Goal: Task Accomplishment & Management: Manage account settings

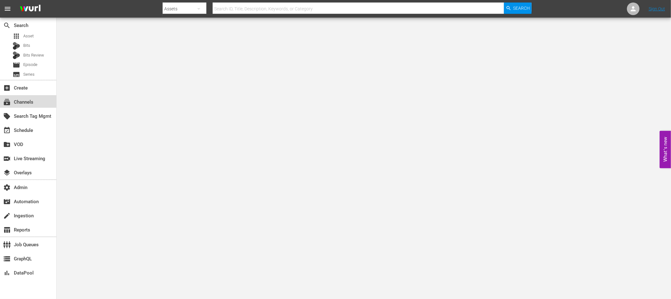
click at [26, 102] on div "subscriptions Channels" at bounding box center [17, 101] width 35 height 6
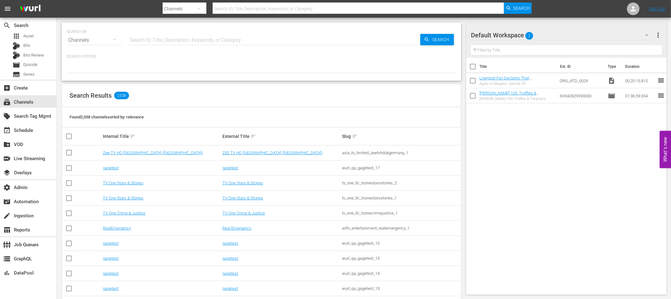
click at [153, 41] on input "text" at bounding box center [274, 40] width 292 height 15
type input "fifa"
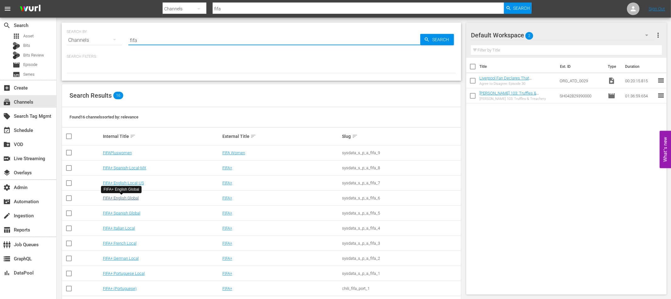
type input "fifa"
click at [134, 197] on link "FIFA+ English Global" at bounding box center [121, 198] width 36 height 5
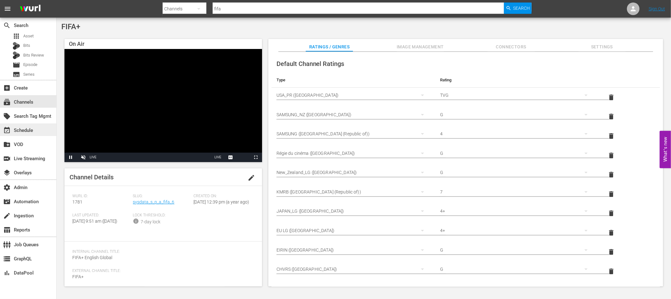
click at [26, 127] on div "event_available Schedule" at bounding box center [17, 130] width 35 height 6
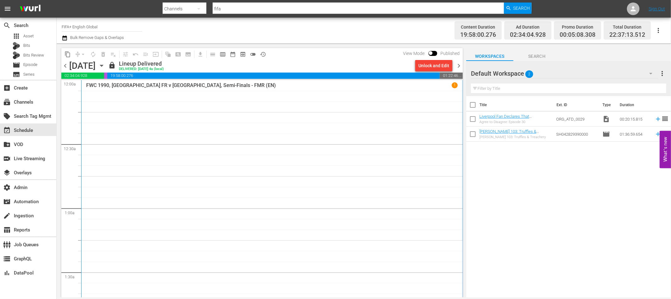
click at [191, 140] on div "FWC 1990, Germany FR v England, Semi-Finals - FMR (EN) 1" at bounding box center [271, 191] width 371 height 219
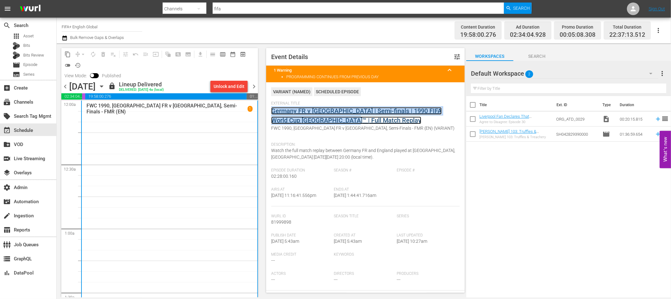
click at [322, 110] on link "Germany FR v England | Semi-finals | 1990 FIFA World Cup Italy™ | Full Match Re…" at bounding box center [356, 115] width 170 height 17
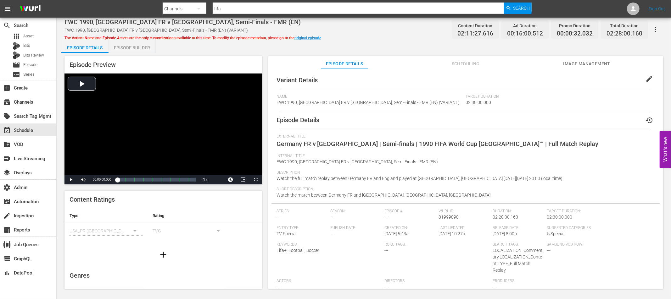
click at [122, 50] on div "Episode Builder" at bounding box center [132, 47] width 47 height 15
click at [136, 48] on div "Episode Builder" at bounding box center [132, 47] width 47 height 15
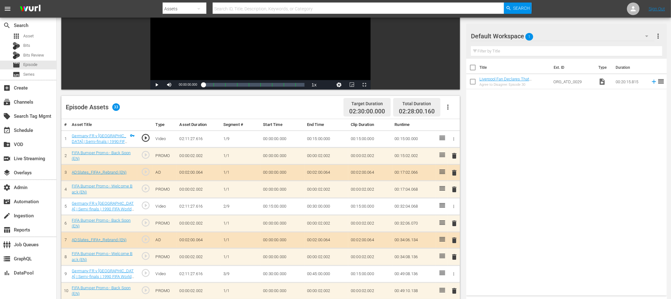
scroll to position [92, 0]
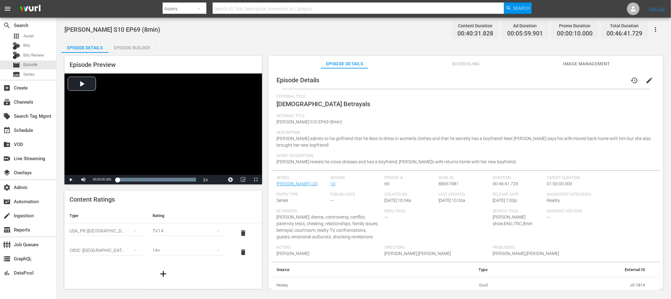
click at [470, 65] on span "Scheduling" at bounding box center [465, 64] width 47 height 8
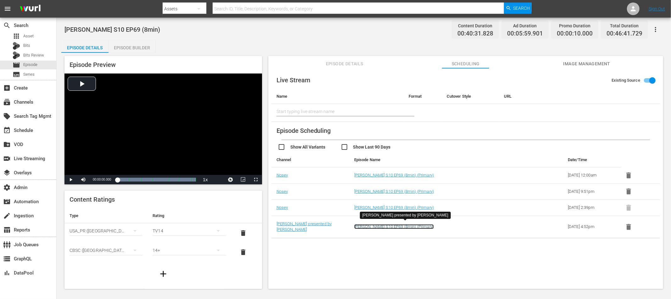
click at [410, 225] on link "[PERSON_NAME] S10 EP69 (8min) (Primary)" at bounding box center [394, 227] width 80 height 5
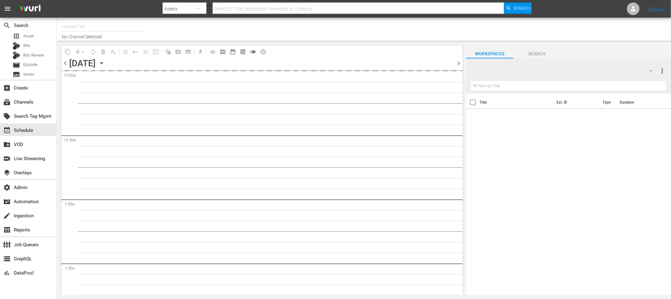
type input "Jerry Springer presented by Nosey (1887)"
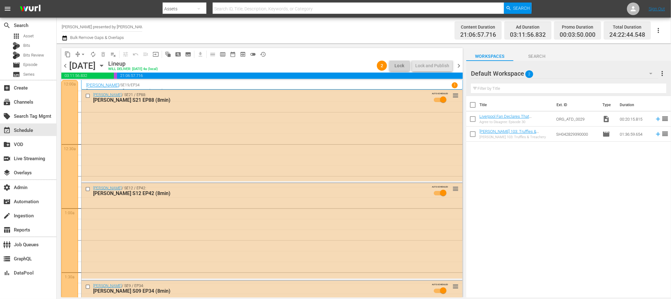
click at [604, 73] on span "more_vert" at bounding box center [663, 74] width 8 height 8
click at [604, 85] on div "Clear All Workspace Items" at bounding box center [622, 85] width 74 height 11
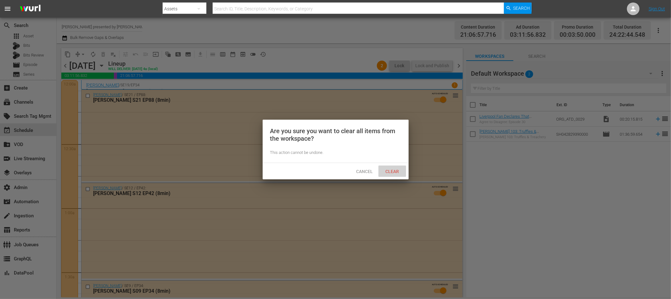
click at [394, 170] on span "Clear" at bounding box center [392, 171] width 24 height 5
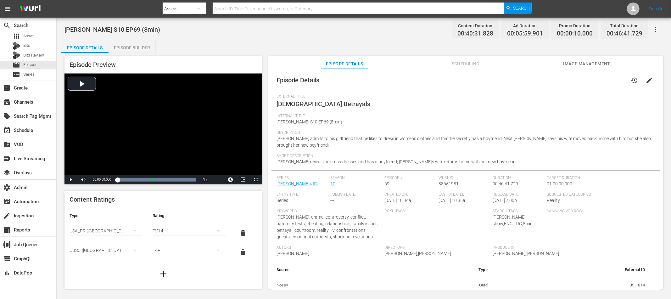
click at [656, 30] on icon "button" at bounding box center [656, 30] width 8 height 8
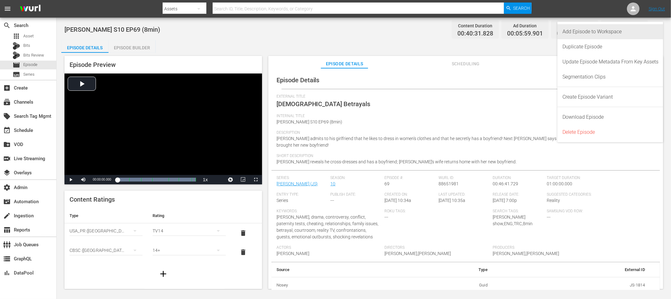
click at [616, 30] on div "Add Episode to Workspace" at bounding box center [610, 31] width 96 height 15
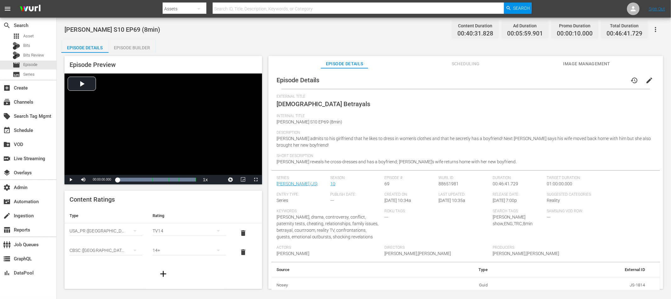
click at [654, 31] on icon "button" at bounding box center [656, 30] width 8 height 8
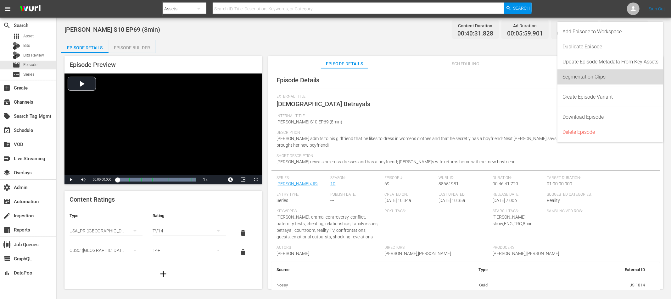
click at [599, 76] on div "Segmentation Clips" at bounding box center [610, 77] width 96 height 15
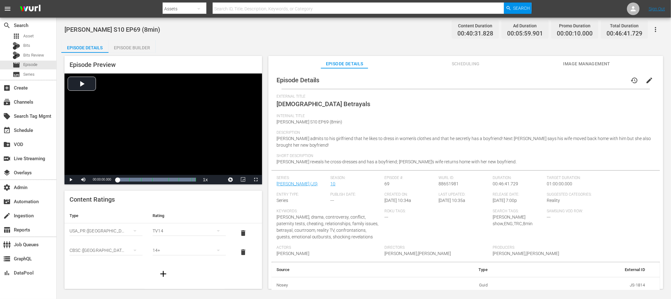
click at [469, 64] on span "Scheduling" at bounding box center [465, 64] width 47 height 8
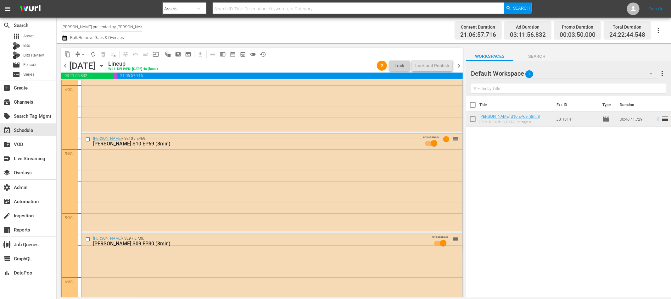
scroll to position [2115, 0]
click at [297, 166] on div "[PERSON_NAME] / SE10 / EP69: [PERSON_NAME] S10 EP69 (8min) AUTO-SCHEDULED 1 reo…" at bounding box center [271, 180] width 381 height 98
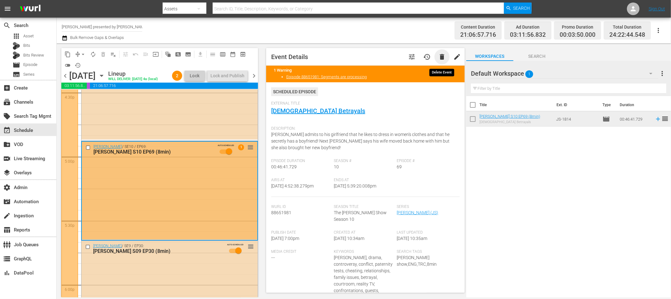
click at [441, 56] on span "delete" at bounding box center [442, 57] width 8 height 8
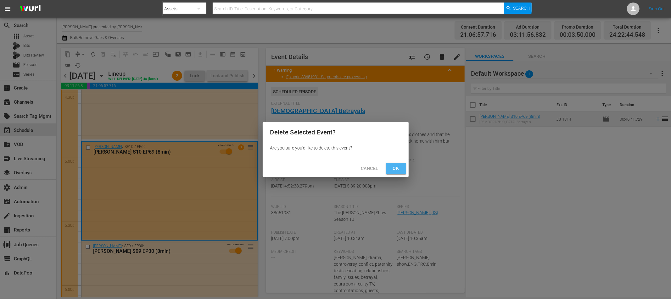
drag, startPoint x: 390, startPoint y: 172, endPoint x: 315, endPoint y: 183, distance: 76.6
click at [391, 172] on span "Ok" at bounding box center [396, 169] width 10 height 8
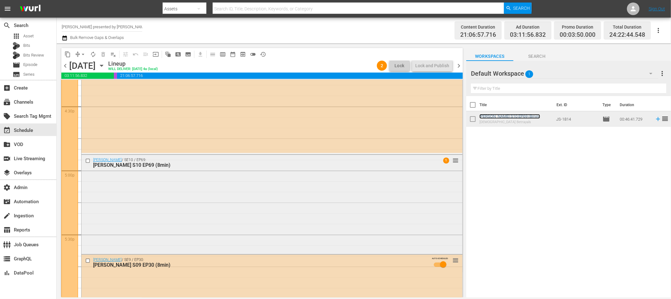
scroll to position [2093, 0]
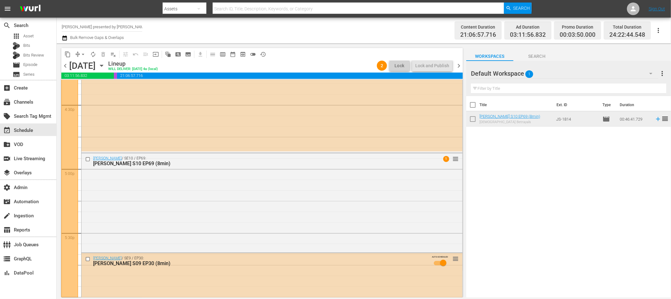
click at [313, 209] on div "Jerry Springer / SE10 / EP69: Jerry Springer S10 EP69 (8min) 1 reorder" at bounding box center [271, 202] width 381 height 98
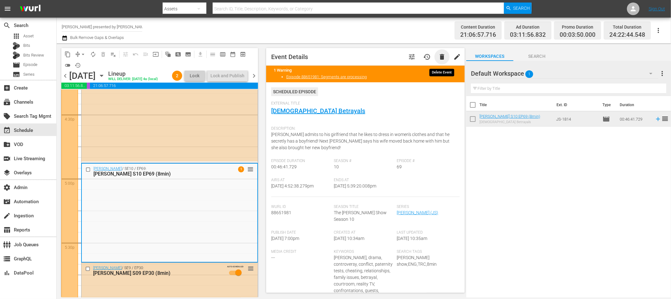
click at [441, 57] on span "delete" at bounding box center [442, 57] width 8 height 8
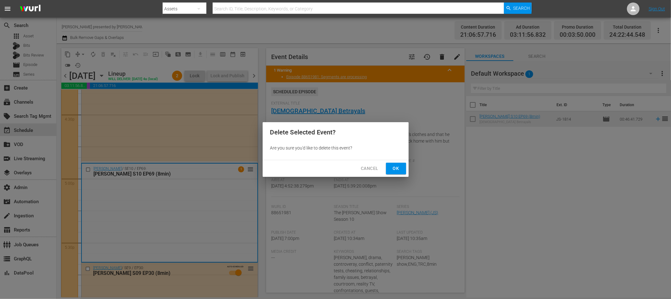
click at [394, 167] on span "Ok" at bounding box center [396, 169] width 10 height 8
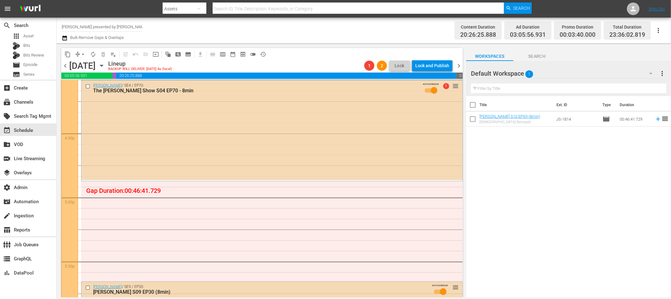
scroll to position [2063, 0]
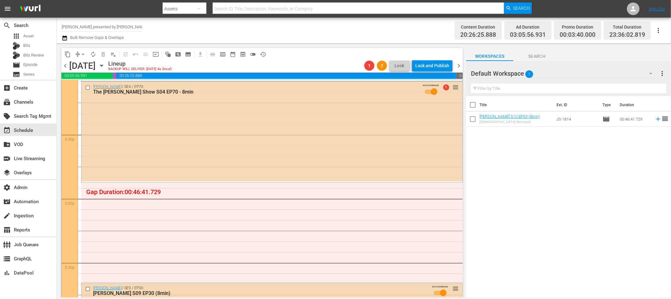
click at [316, 162] on div "Jerry Springer / SE4 / EP70: The Jerry Springer Show S04 EP70 - 8min AUTO-SCHED…" at bounding box center [271, 132] width 381 height 100
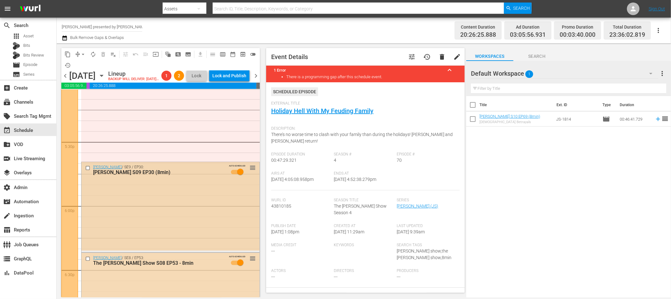
scroll to position [2194, 0]
click at [198, 192] on div "Jerry Springer / SE9 / EP30: Jerry Springer S09 EP30 (8min) AUTO-SCHEDULED reor…" at bounding box center [170, 205] width 178 height 89
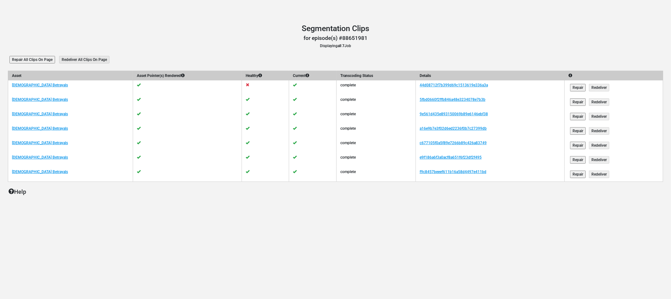
click at [575, 86] on input "Repair" at bounding box center [578, 88] width 16 height 8
click at [461, 83] on link "44d08712f7b399d69c1513619e336a3a" at bounding box center [454, 85] width 68 height 4
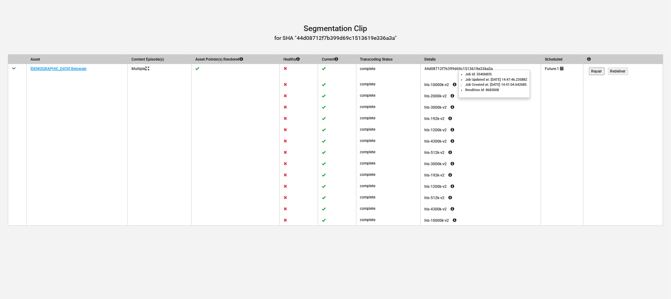
click at [453, 84] on icon at bounding box center [454, 85] width 11 height 8
click at [599, 91] on td at bounding box center [623, 95] width 80 height 11
click at [597, 72] on input "Repair" at bounding box center [597, 72] width 16 height 8
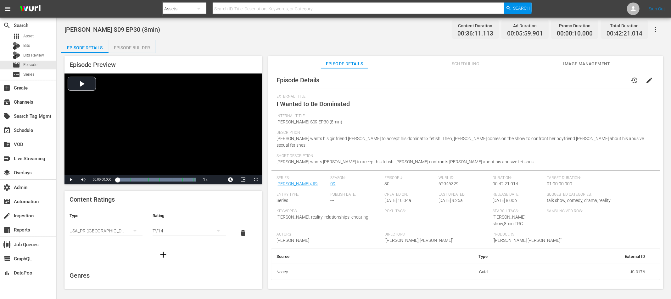
click at [656, 30] on icon "button" at bounding box center [656, 30] width 8 height 8
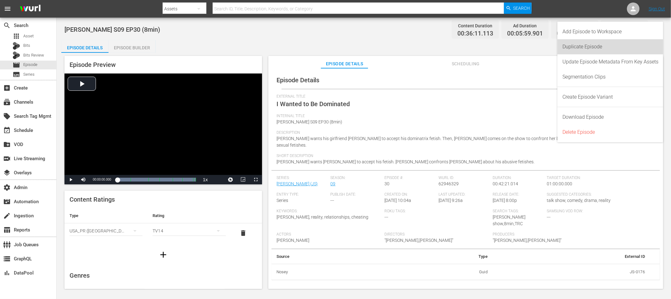
click at [605, 46] on div "Duplicate Episode" at bounding box center [610, 46] width 96 height 15
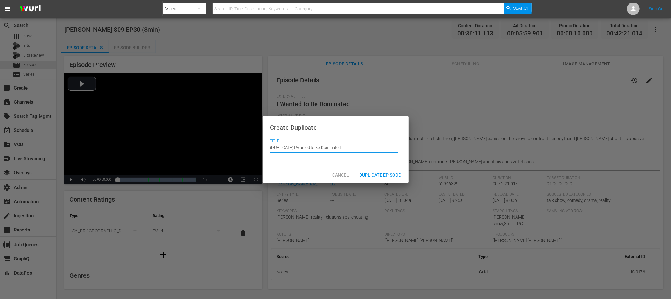
drag, startPoint x: 345, startPoint y: 147, endPoint x: 259, endPoint y: 146, distance: 85.6
click at [259, 146] on div "Create Duplicate Title Episode Title (DUPLICATE) I Wanted to Be Dominated Cance…" at bounding box center [335, 149] width 671 height 299
drag, startPoint x: 349, startPoint y: 150, endPoint x: 268, endPoint y: 149, distance: 80.8
click at [268, 149] on div "Create Duplicate Title Episode Title (DUPLICATE) I Wanted to Be Dominated" at bounding box center [336, 141] width 146 height 50
drag, startPoint x: 292, startPoint y: 149, endPoint x: 266, endPoint y: 148, distance: 25.2
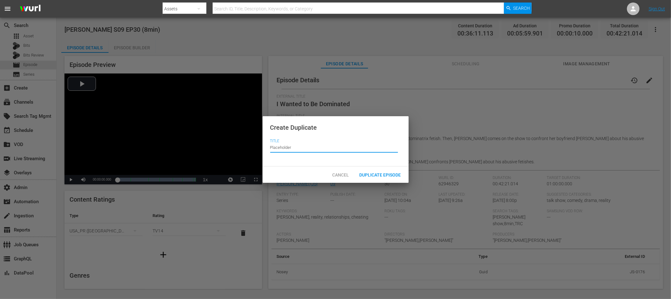
click at [266, 148] on div "Create Duplicate Title Episode Title Placeholder" at bounding box center [336, 141] width 146 height 50
type input "Placeholder"
click at [393, 175] on span "Duplicate Episode" at bounding box center [380, 175] width 52 height 5
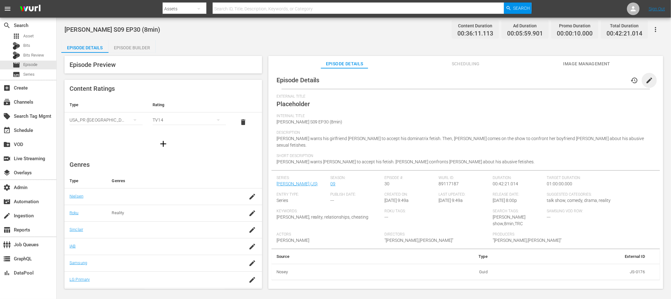
drag, startPoint x: 646, startPoint y: 80, endPoint x: 612, endPoint y: 91, distance: 35.5
click at [646, 80] on span "edit" at bounding box center [649, 81] width 8 height 8
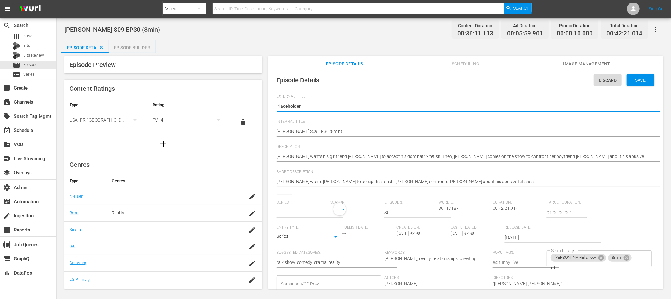
type input "[PERSON_NAME]"
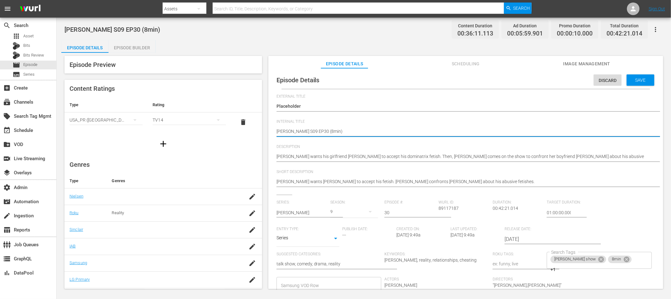
drag, startPoint x: 340, startPoint y: 131, endPoint x: 273, endPoint y: 131, distance: 67.0
paste textarea "Placeholder"
type textarea "Placeholder"
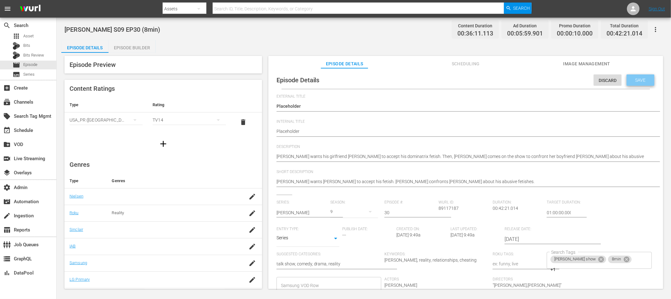
click at [639, 79] on span "Save" at bounding box center [640, 80] width 20 height 5
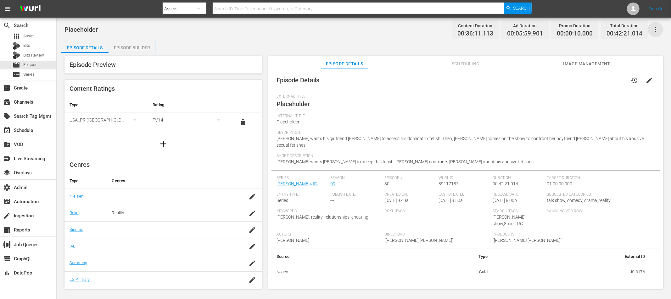
click at [655, 28] on icon "button" at bounding box center [656, 30] width 8 height 8
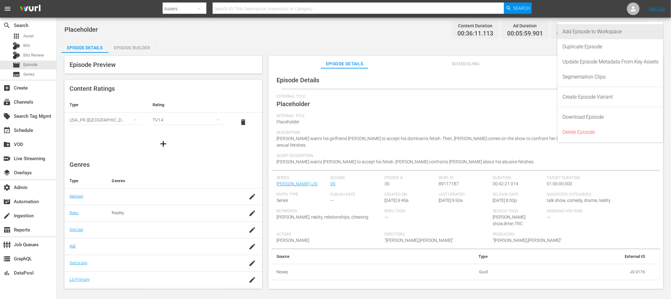
click at [615, 32] on div "Add Episode to Workspace" at bounding box center [610, 31] width 96 height 15
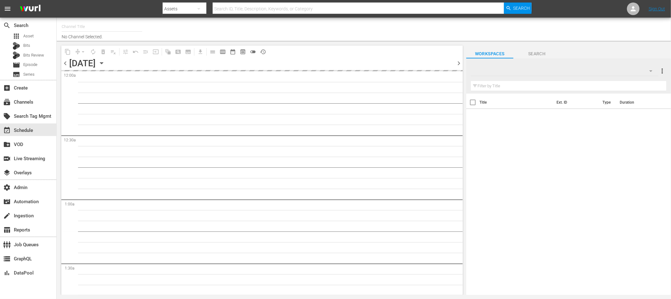
type input "[PERSON_NAME] presented by [PERSON_NAME] (1887)"
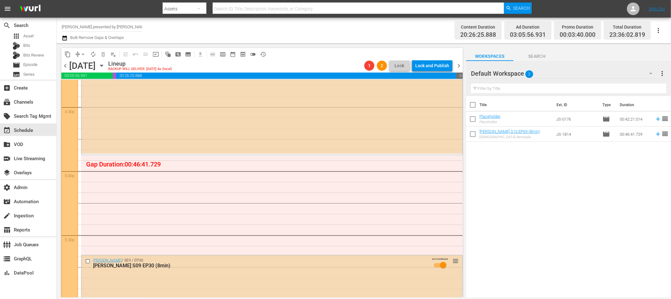
scroll to position [2103, 0]
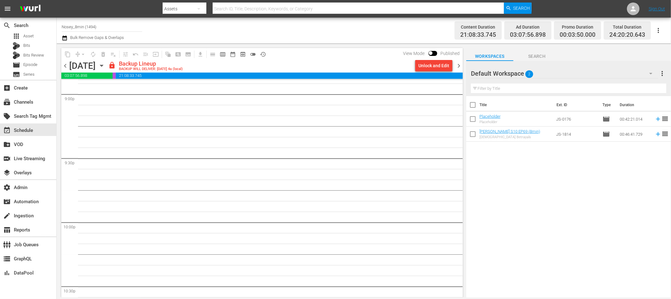
scroll to position [2862, 0]
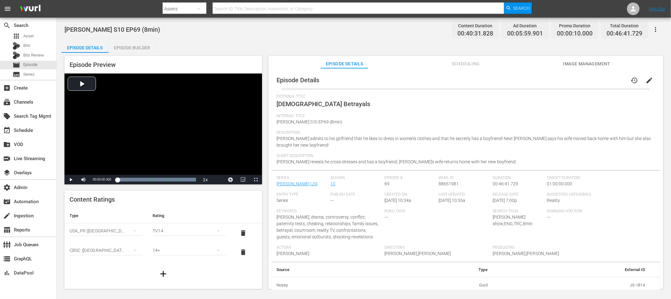
click at [468, 62] on span "Scheduling" at bounding box center [465, 64] width 47 height 8
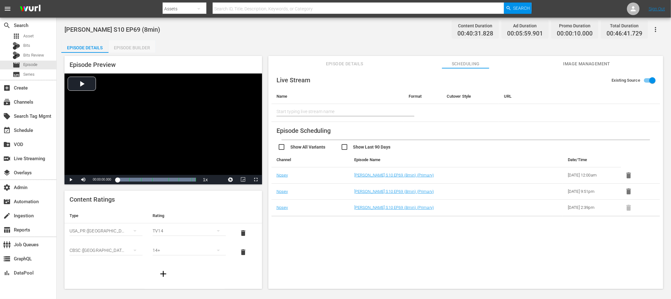
drag, startPoint x: 129, startPoint y: 46, endPoint x: 156, endPoint y: 72, distance: 37.8
click at [129, 46] on div "Episode Builder" at bounding box center [132, 47] width 47 height 15
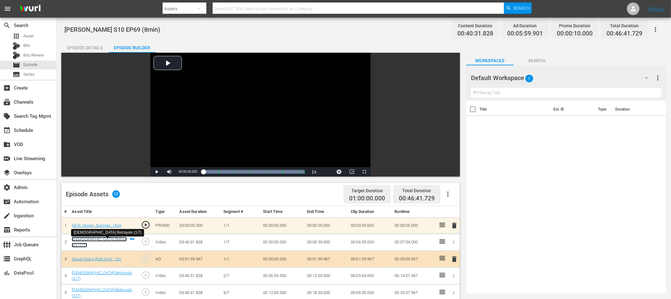
click at [95, 242] on link "Bisexual Betrayals (1/7)" at bounding box center [99, 242] width 55 height 11
click at [91, 48] on div "Episode Details" at bounding box center [84, 47] width 47 height 15
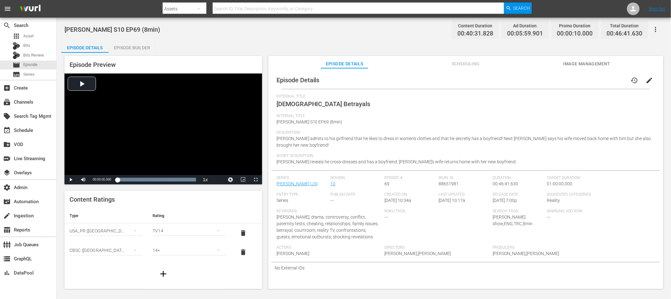
click at [454, 65] on span "Scheduling" at bounding box center [465, 64] width 47 height 8
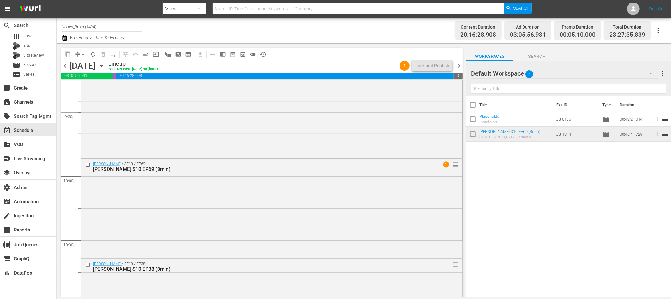
scroll to position [2728, 0]
click at [316, 180] on div "[PERSON_NAME] / SE10 / EP69: [PERSON_NAME] S10 EP69 (8min) 1 reorder" at bounding box center [271, 207] width 381 height 98
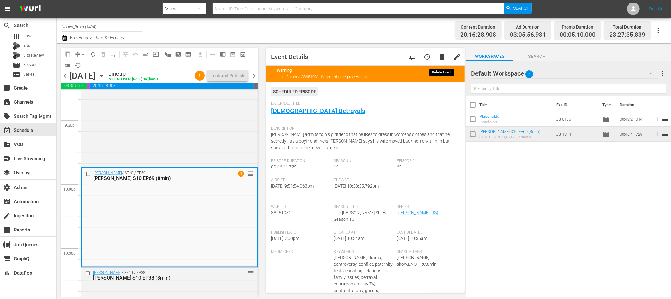
click at [441, 57] on span "delete" at bounding box center [442, 57] width 8 height 8
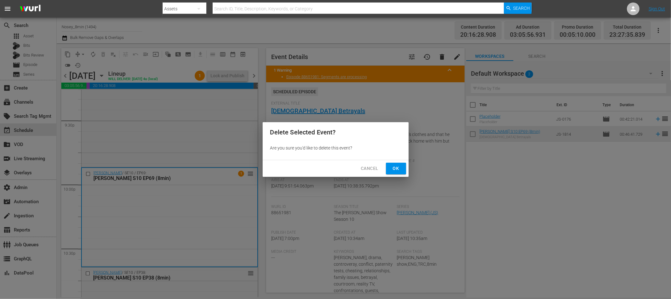
click at [398, 167] on span "Ok" at bounding box center [396, 169] width 10 height 8
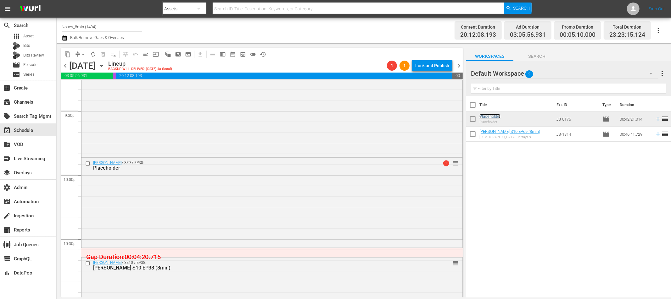
scroll to position [2883, 0]
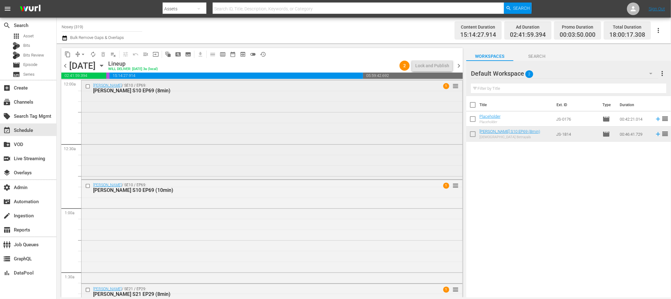
click at [306, 155] on div "[PERSON_NAME] / SE10 / EP69: [PERSON_NAME] S10 EP69 (8min) 1 reorder" at bounding box center [271, 130] width 381 height 98
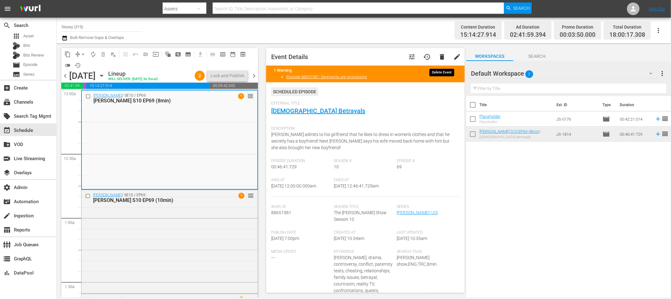
click at [440, 58] on span "delete" at bounding box center [442, 57] width 8 height 8
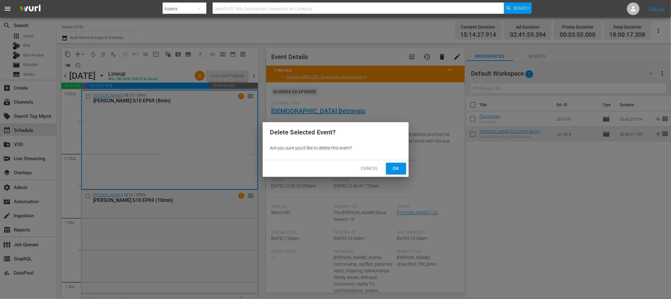
click at [396, 172] on span "Ok" at bounding box center [396, 169] width 10 height 8
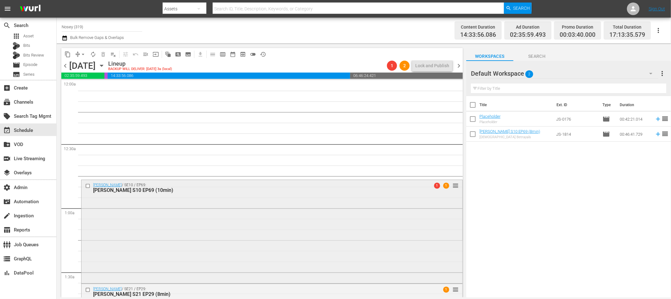
click at [335, 224] on div "Jerry Springer / SE10 / EP69: Jerry Springer S10 EP69 (10min) 1 1 reorder" at bounding box center [271, 231] width 381 height 102
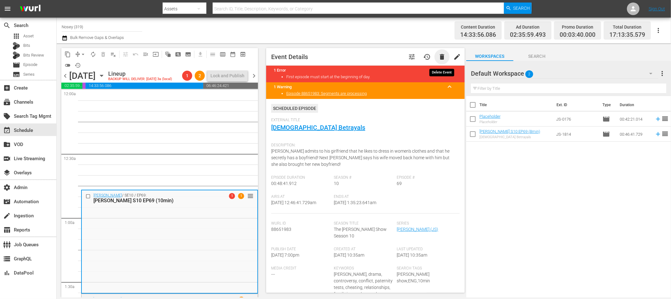
click at [440, 57] on span "delete" at bounding box center [442, 57] width 8 height 8
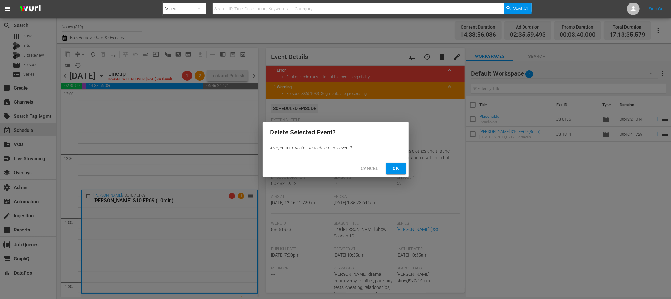
click at [400, 168] on span "Ok" at bounding box center [396, 169] width 10 height 8
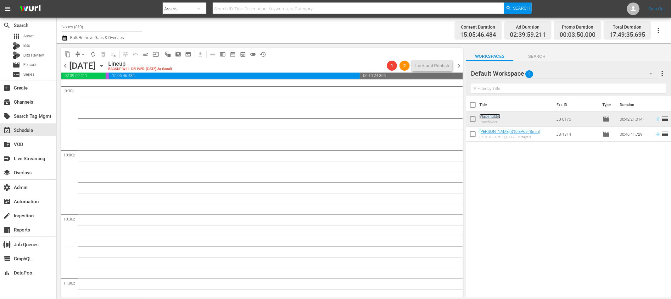
scroll to position [2753, 0]
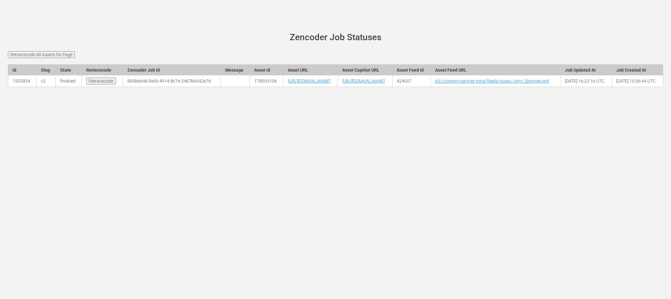
click at [54, 55] on input "Retranscode All Assets On Page" at bounding box center [41, 54] width 67 height 7
click at [53, 55] on input "Retranscode All Assets On Page" at bounding box center [41, 54] width 67 height 7
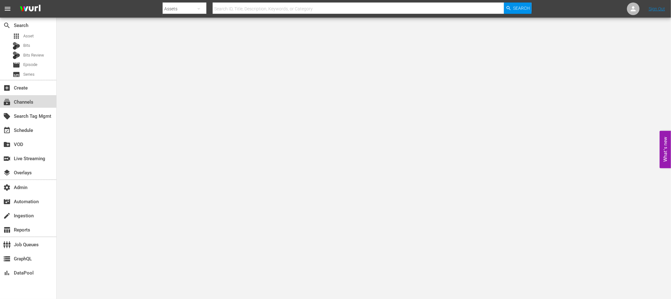
click at [33, 102] on div "subscriptions Channels" at bounding box center [17, 101] width 35 height 6
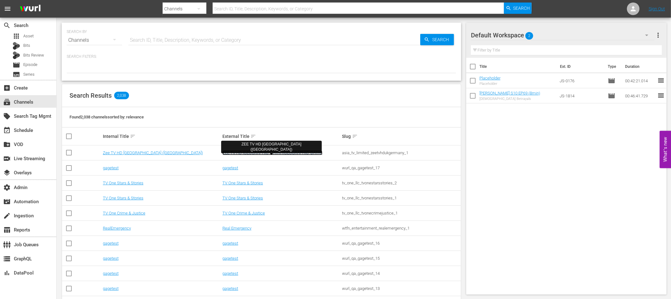
click at [241, 154] on link "ZEE TV HD UK (Germany)" at bounding box center [272, 153] width 100 height 5
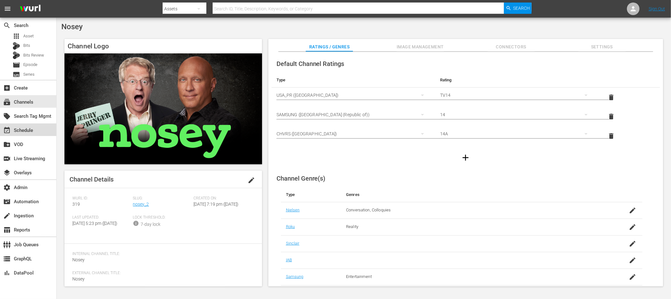
click at [23, 131] on div "event_available Schedule" at bounding box center [17, 130] width 35 height 6
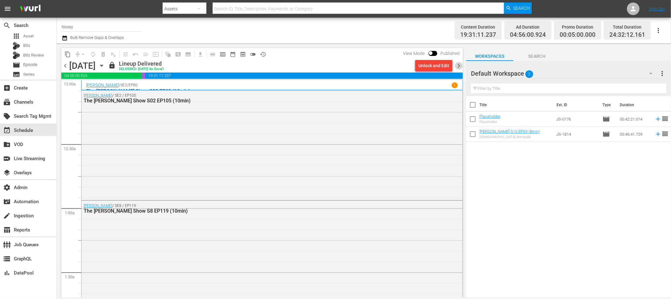
click at [460, 66] on span "chevron_right" at bounding box center [459, 66] width 8 height 8
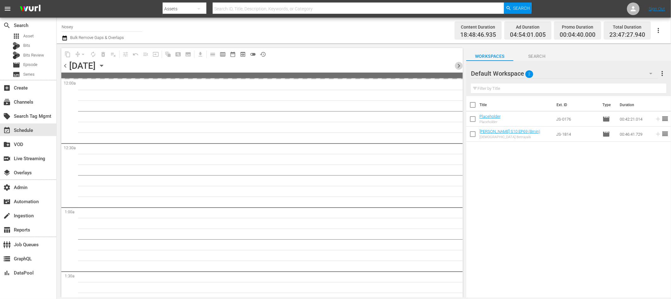
click at [460, 66] on span "chevron_right" at bounding box center [459, 66] width 8 height 8
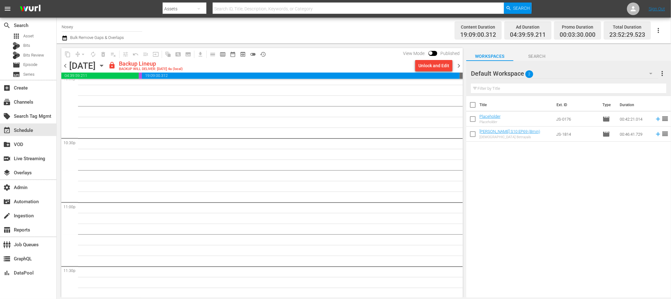
scroll to position [2862, 0]
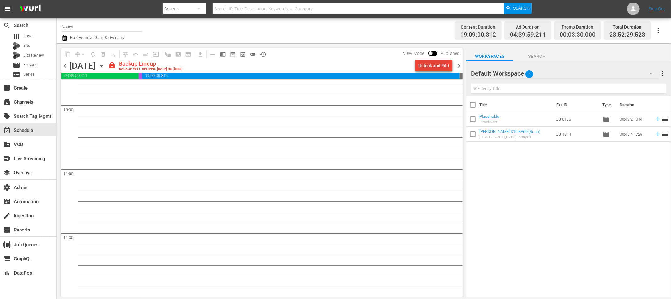
click at [427, 68] on div "Unlock and Edit" at bounding box center [433, 65] width 31 height 11
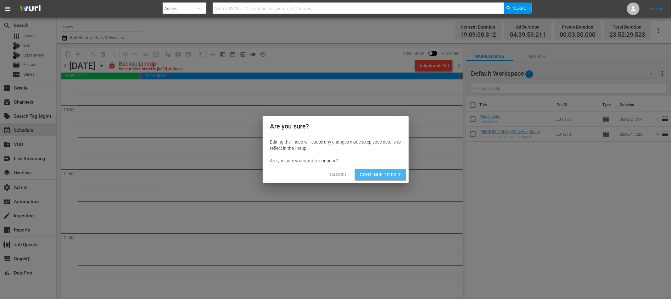
drag, startPoint x: 373, startPoint y: 174, endPoint x: 289, endPoint y: 167, distance: 84.6
click at [373, 174] on span "Continue to Edit" at bounding box center [380, 175] width 41 height 8
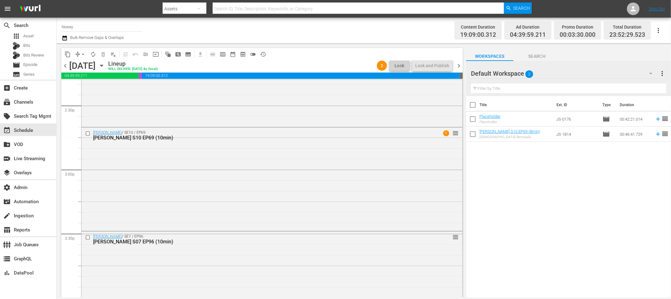
scroll to position [1836, 0]
click at [304, 177] on div "Jerry Springer / SE10 / EP69: Jerry Springer S10 EP69 (10min) 1 reorder" at bounding box center [271, 178] width 381 height 102
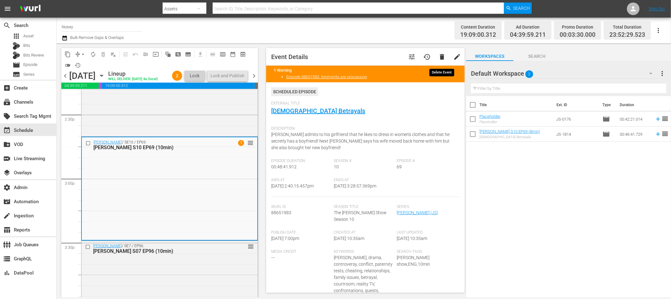
click at [439, 58] on span "delete" at bounding box center [442, 57] width 8 height 8
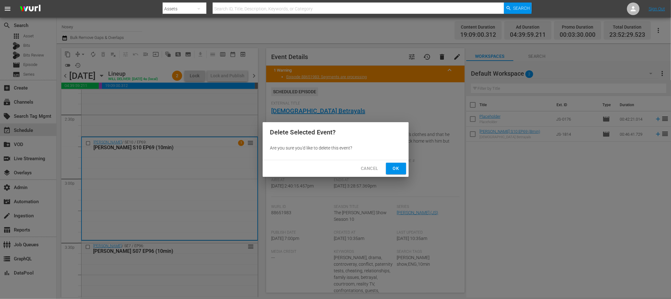
drag, startPoint x: 399, startPoint y: 167, endPoint x: 309, endPoint y: 192, distance: 93.4
click at [399, 167] on span "Ok" at bounding box center [396, 169] width 10 height 8
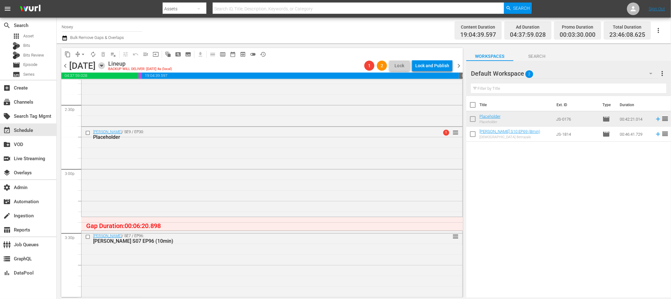
click at [105, 66] on icon "button" at bounding box center [101, 65] width 7 height 7
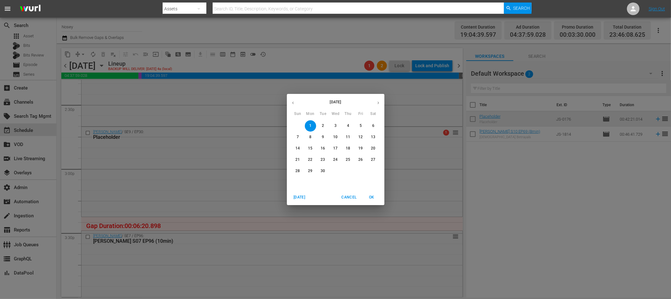
drag, startPoint x: 361, startPoint y: 125, endPoint x: 351, endPoint y: 158, distance: 33.6
click at [361, 125] on p "5" at bounding box center [360, 125] width 2 height 5
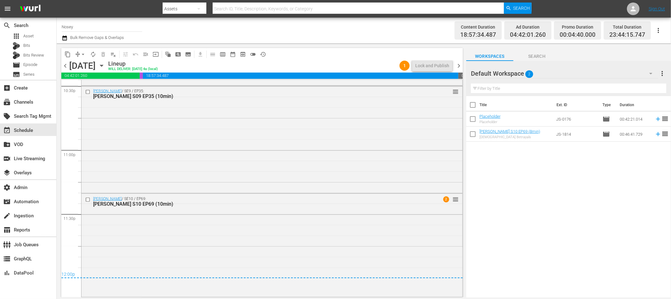
scroll to position [2880, 0]
click at [306, 250] on div "Jerry Springer / SE10 / EP69: Jerry Springer S10 EP69 (10min) 2 reorder" at bounding box center [271, 246] width 381 height 102
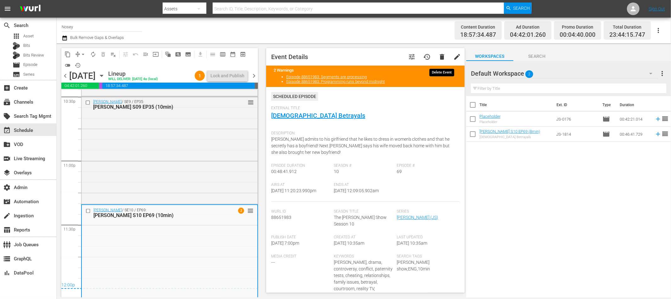
click at [440, 58] on span "delete" at bounding box center [442, 57] width 8 height 8
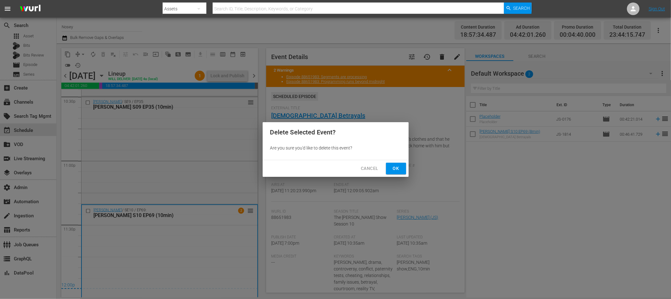
click at [396, 168] on span "Ok" at bounding box center [396, 169] width 10 height 8
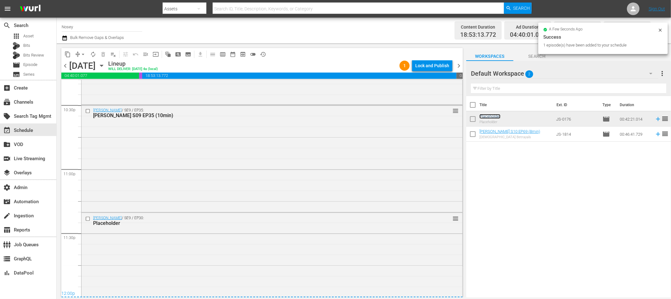
scroll to position [2868, 0]
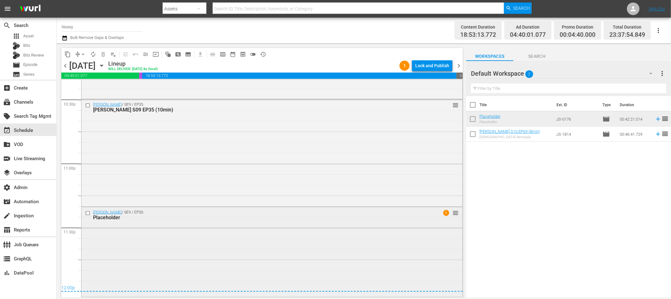
click at [332, 243] on div "Jerry Springer / SE9 / EP30: Placeholder 1 reorder" at bounding box center [271, 252] width 381 height 89
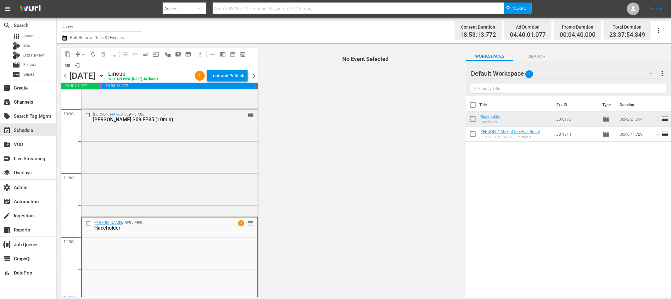
scroll to position [2878, 0]
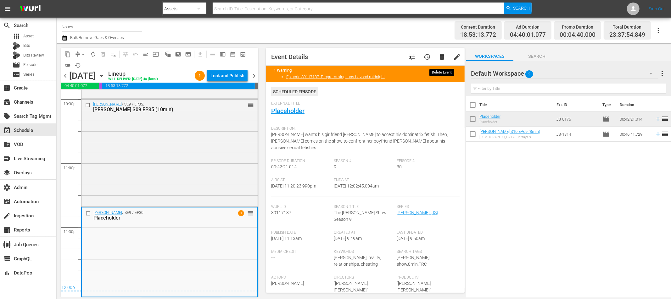
click at [440, 58] on span "delete" at bounding box center [442, 57] width 8 height 8
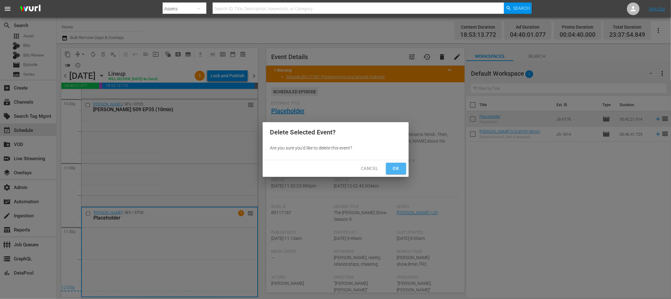
click at [393, 171] on span "Ok" at bounding box center [396, 169] width 10 height 8
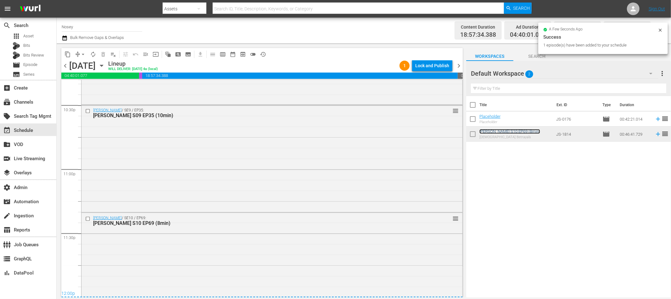
scroll to position [2877, 0]
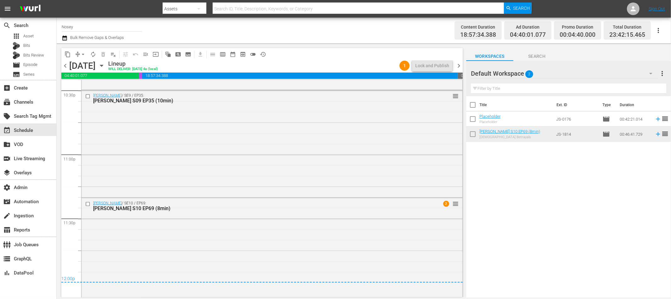
click at [103, 66] on icon "button" at bounding box center [101, 66] width 3 height 2
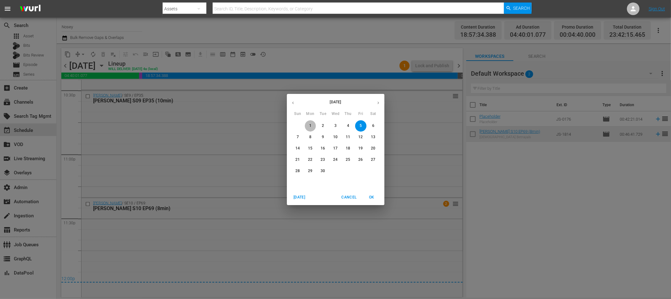
click at [312, 123] on span "1" at bounding box center [310, 125] width 11 height 5
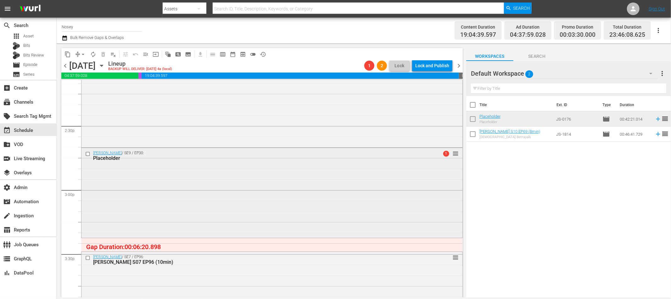
scroll to position [1814, 0]
click at [320, 200] on div "Jerry Springer / SE9 / EP30: Placeholder 1 reorder" at bounding box center [271, 193] width 381 height 89
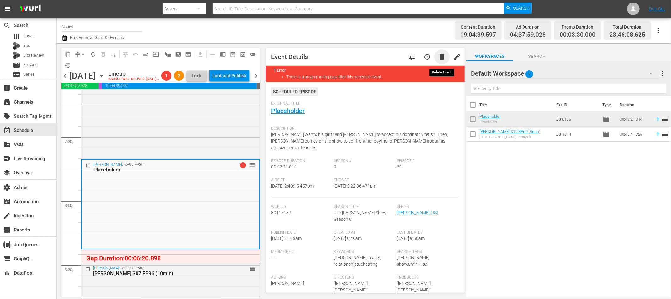
click at [440, 57] on span "delete" at bounding box center [442, 57] width 8 height 8
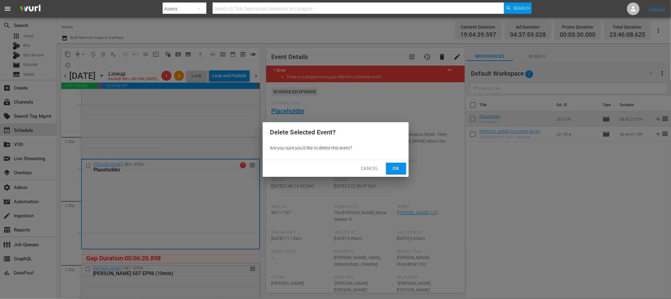
drag, startPoint x: 390, startPoint y: 169, endPoint x: 354, endPoint y: 202, distance: 48.7
click at [390, 169] on button "Ok" at bounding box center [396, 169] width 20 height 12
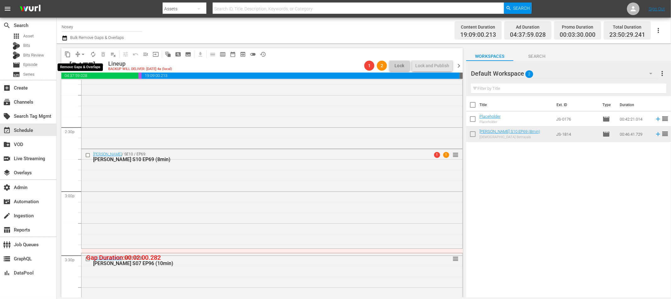
click at [84, 53] on span "arrow_drop_down" at bounding box center [83, 54] width 6 height 6
click at [86, 75] on li "Align to First Episode" at bounding box center [83, 77] width 66 height 10
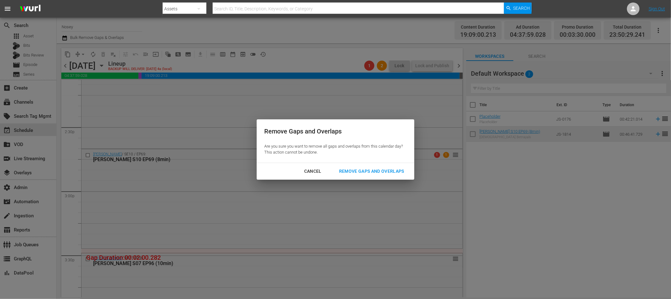
click at [387, 174] on div "Remove Gaps and Overlaps" at bounding box center [371, 172] width 75 height 8
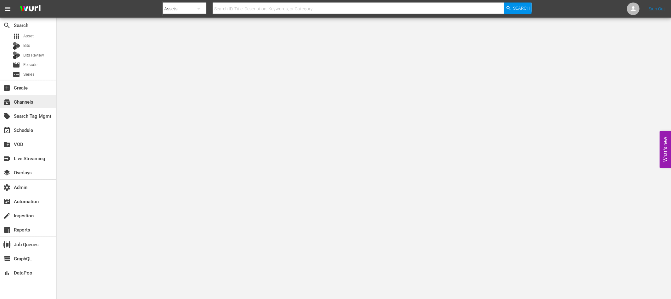
click at [28, 102] on div "subscriptions Channels" at bounding box center [17, 101] width 35 height 6
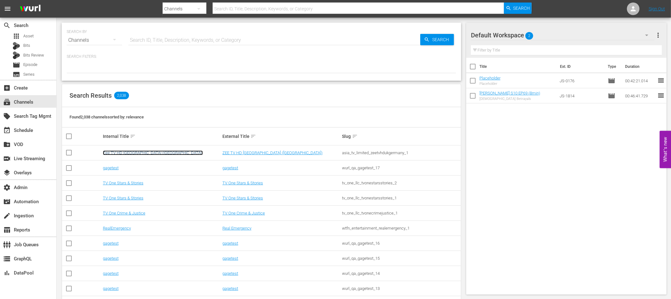
click at [119, 151] on link "Zee TV HD UK (Germany)" at bounding box center [153, 153] width 100 height 5
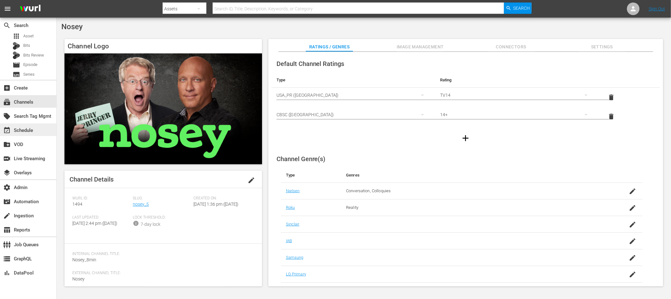
click at [20, 130] on div "event_available Schedule" at bounding box center [17, 130] width 35 height 6
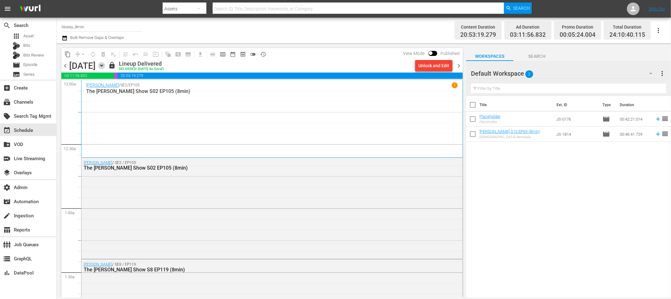
click at [105, 65] on icon "button" at bounding box center [101, 65] width 7 height 7
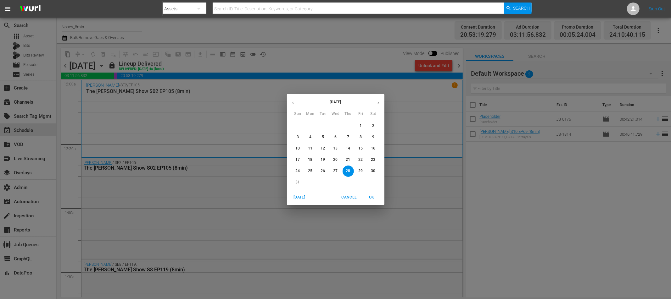
click at [380, 102] on button "button" at bounding box center [378, 103] width 12 height 12
click at [312, 124] on span "1" at bounding box center [310, 125] width 11 height 5
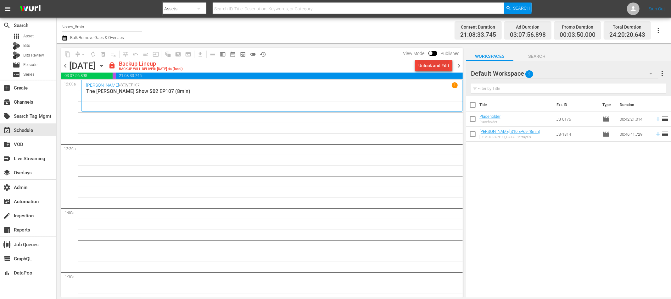
click at [443, 66] on div "Unlock and Edit" at bounding box center [433, 65] width 31 height 11
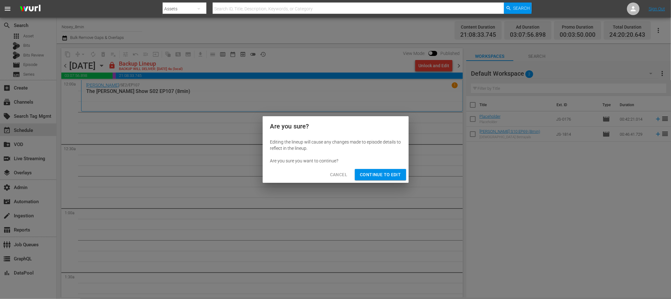
click at [382, 173] on span "Continue to Edit" at bounding box center [380, 175] width 41 height 8
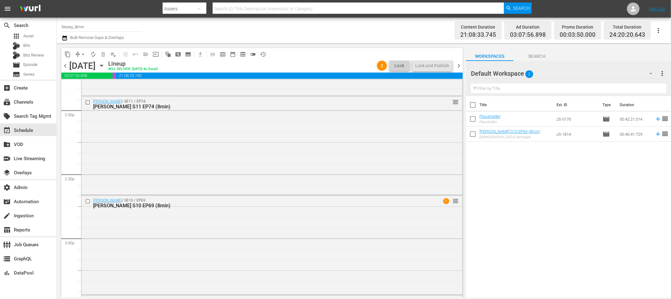
scroll to position [1803, 0]
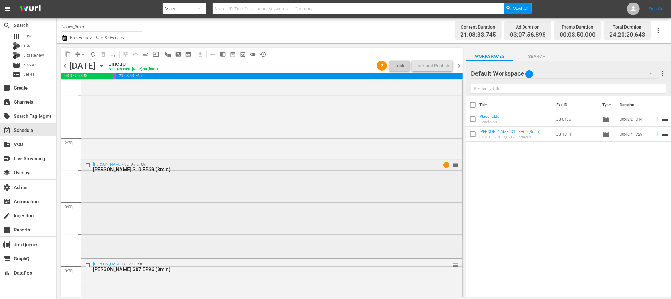
click at [291, 204] on div "Jerry Springer / SE10 / EP69: Jerry Springer S10 EP69 (8min) 1 reorder" at bounding box center [271, 208] width 381 height 98
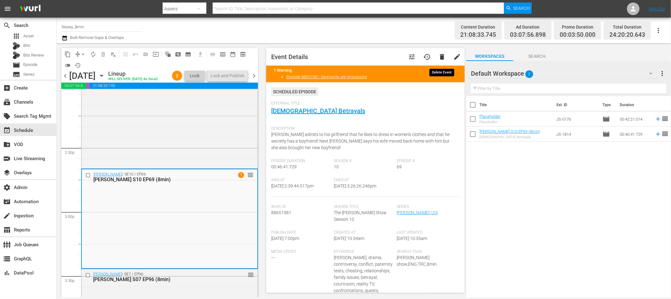
click at [440, 57] on span "delete" at bounding box center [442, 57] width 8 height 8
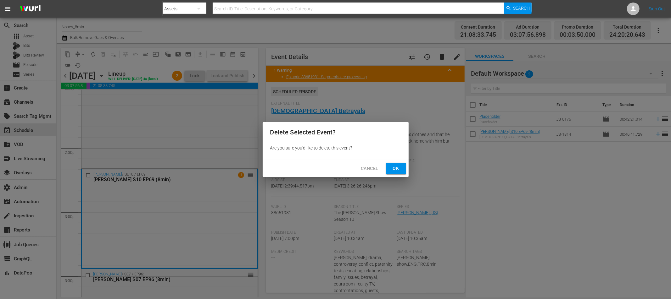
click at [395, 168] on span "Ok" at bounding box center [396, 169] width 10 height 8
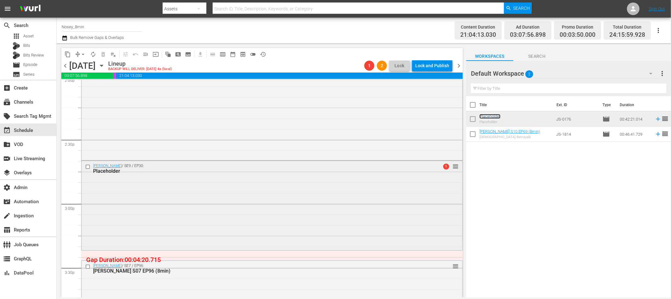
scroll to position [1802, 0]
click at [293, 209] on div "Jerry Springer / SE9 / EP30: Placeholder 1 reorder" at bounding box center [271, 204] width 381 height 89
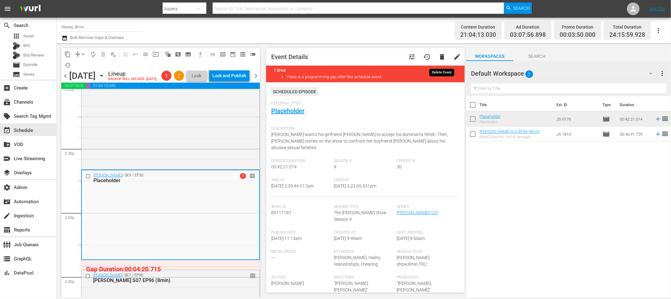
click at [441, 56] on span "delete" at bounding box center [442, 57] width 8 height 8
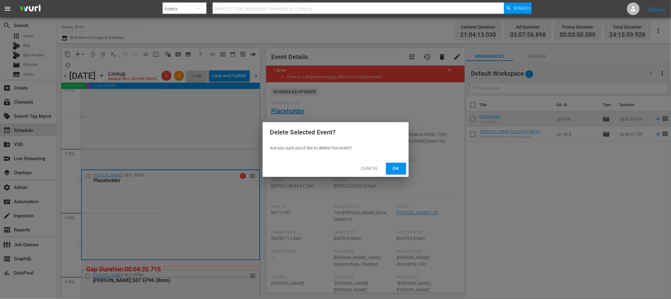
drag, startPoint x: 389, startPoint y: 170, endPoint x: 343, endPoint y: 192, distance: 50.9
click at [389, 170] on button "Ok" at bounding box center [396, 169] width 20 height 12
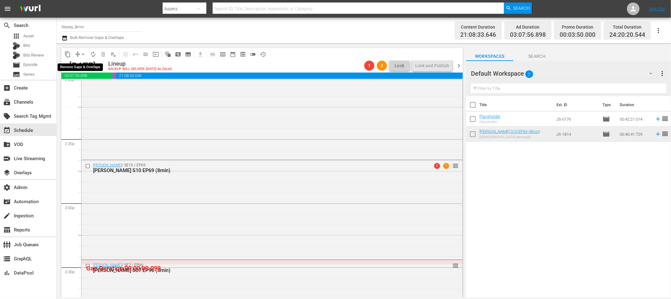
click at [82, 54] on span "arrow_drop_down" at bounding box center [83, 54] width 6 height 6
click at [85, 76] on li "Align to First Episode" at bounding box center [83, 77] width 66 height 10
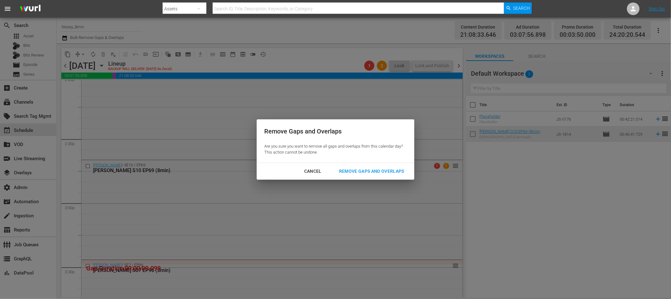
click at [385, 172] on div "Remove Gaps and Overlaps" at bounding box center [371, 172] width 75 height 8
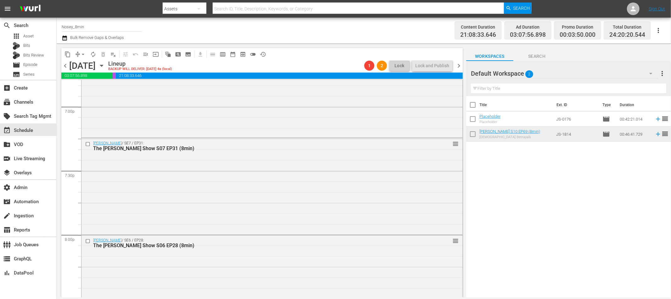
scroll to position [2937, 0]
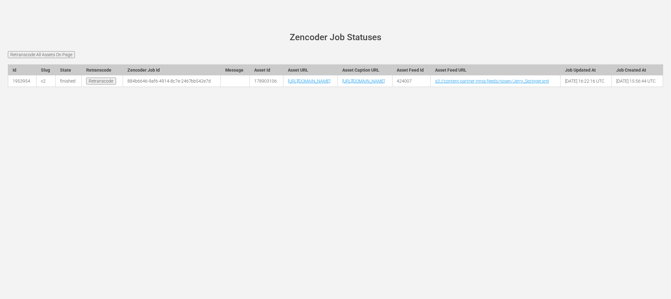
click at [59, 53] on input "Retranscode All Assets On Page" at bounding box center [41, 54] width 67 height 7
click at [137, 84] on link "53cbc470-d315-40af-84b4-43df6318abe8" at bounding box center [169, 81] width 83 height 5
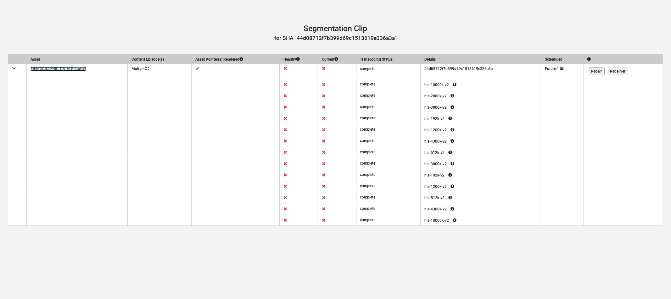
drag, startPoint x: 46, startPoint y: 69, endPoint x: 110, endPoint y: 74, distance: 64.4
click at [46, 69] on link "[DEMOGRAPHIC_DATA] Betrayals" at bounding box center [59, 69] width 56 height 4
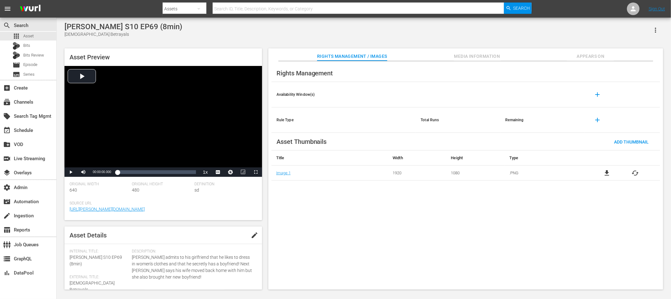
click at [655, 30] on icon "button" at bounding box center [656, 30] width 8 height 8
click at [634, 47] on div "Segmentation Clips" at bounding box center [628, 47] width 60 height 15
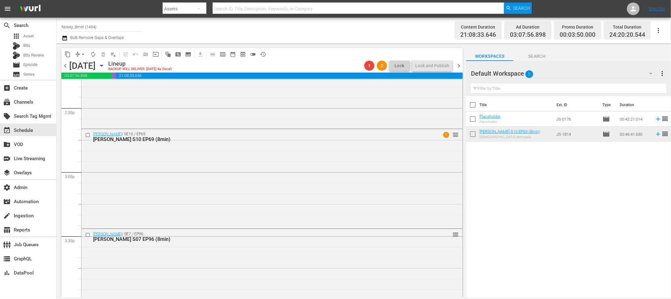
scroll to position [1837, 0]
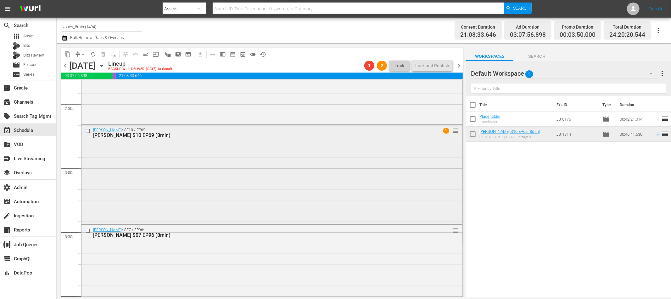
click at [252, 164] on div "[PERSON_NAME] / SE10 / EP69: [PERSON_NAME] S10 EP69 (8min) 1 reorder" at bounding box center [271, 174] width 381 height 98
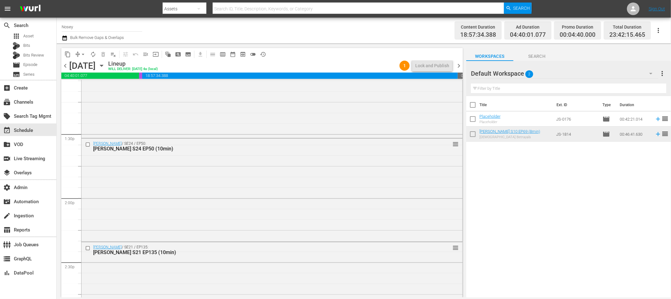
scroll to position [1678, 0]
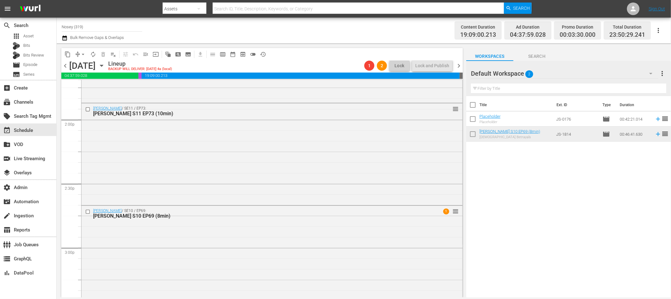
scroll to position [1760, 0]
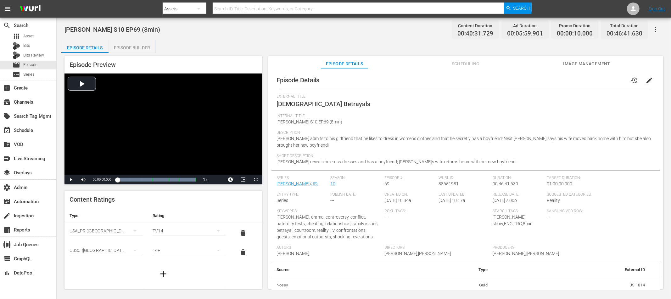
click at [468, 61] on span "Scheduling" at bounding box center [465, 64] width 47 height 8
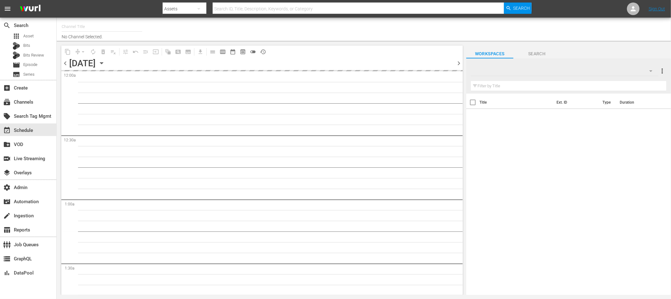
type input "Nosey_8min (1494)"
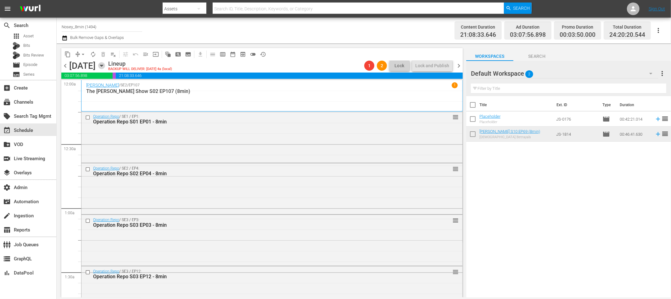
click at [103, 65] on icon "button" at bounding box center [101, 66] width 3 height 2
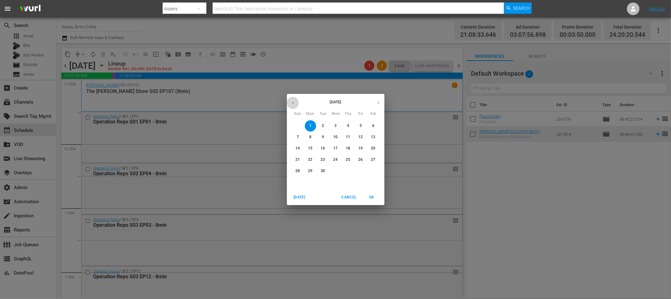
drag, startPoint x: 295, startPoint y: 102, endPoint x: 315, endPoint y: 112, distance: 22.5
click at [295, 102] on icon "button" at bounding box center [293, 103] width 5 height 5
drag, startPoint x: 376, startPoint y: 173, endPoint x: 362, endPoint y: 180, distance: 15.8
click at [376, 173] on span "30" at bounding box center [373, 171] width 11 height 5
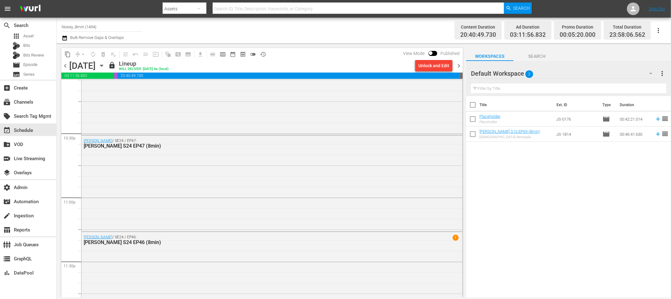
scroll to position [2864, 0]
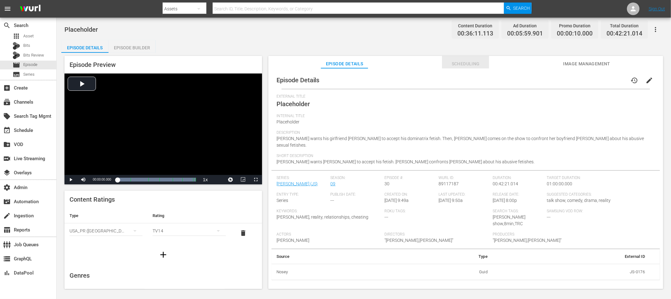
click at [463, 67] on span "Scheduling" at bounding box center [465, 64] width 47 height 8
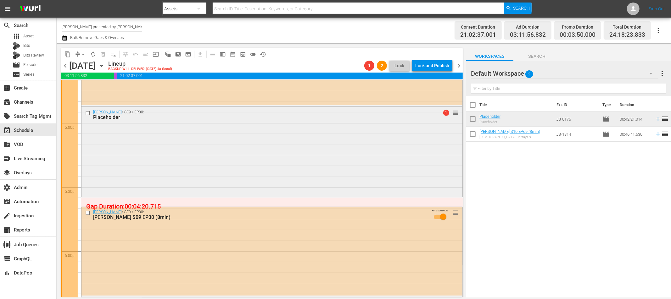
scroll to position [2136, 0]
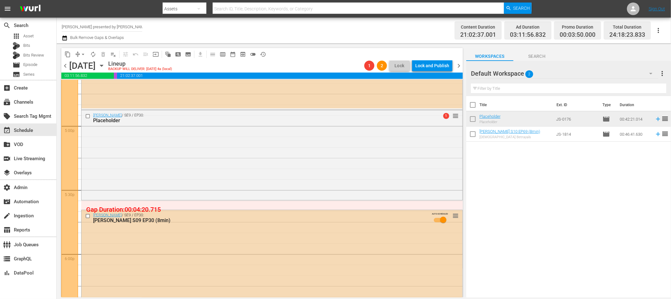
click at [288, 172] on div "[PERSON_NAME] / SE9 / EP30: Placeholder 1 reorder" at bounding box center [271, 154] width 381 height 89
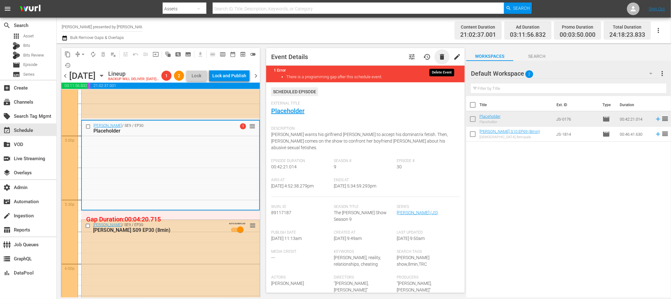
click at [441, 56] on span "delete" at bounding box center [442, 57] width 8 height 8
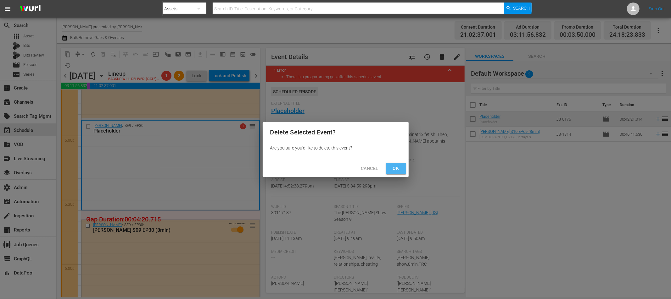
click at [394, 166] on span "Ok" at bounding box center [396, 169] width 10 height 8
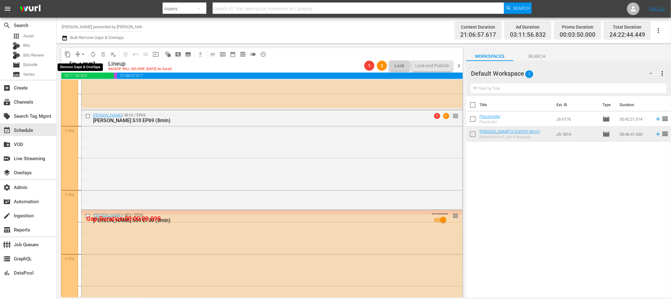
click at [83, 54] on span "arrow_drop_down" at bounding box center [83, 54] width 6 height 6
click at [86, 77] on li "Align to First Episode" at bounding box center [83, 77] width 66 height 10
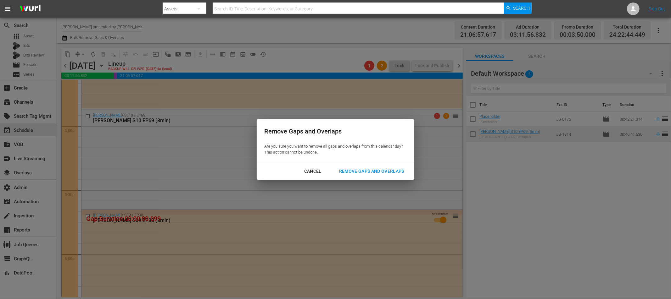
click at [364, 171] on div "Remove Gaps and Overlaps" at bounding box center [371, 172] width 75 height 8
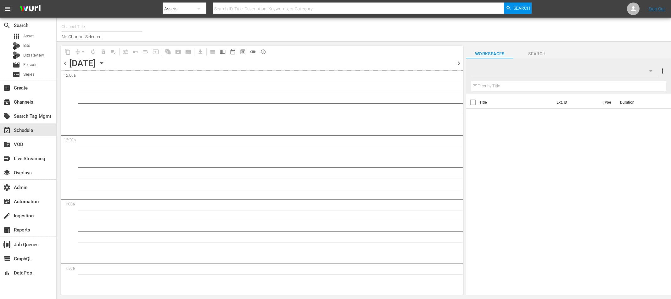
type input "Nosey_8min (1494)"
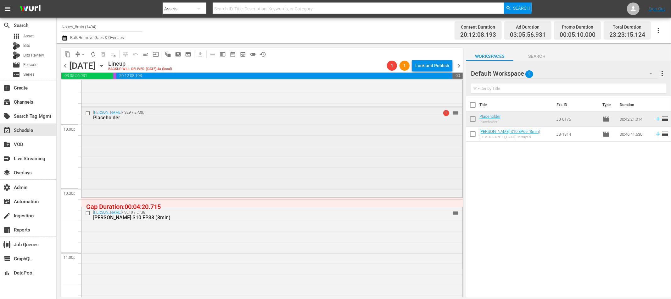
scroll to position [2779, 0]
click at [348, 148] on div "[PERSON_NAME] / SE9 / EP30: Placeholder 1 reorder" at bounding box center [271, 151] width 381 height 89
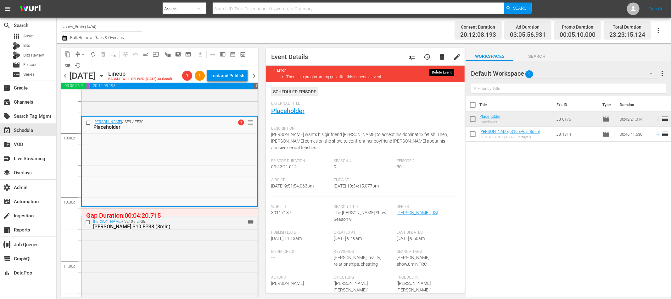
click at [442, 57] on span "delete" at bounding box center [442, 57] width 8 height 8
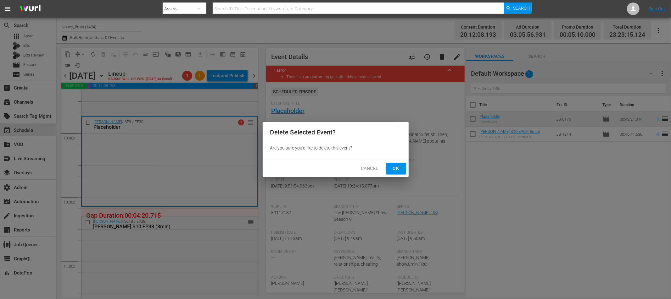
click at [392, 173] on button "Ok" at bounding box center [396, 169] width 20 height 12
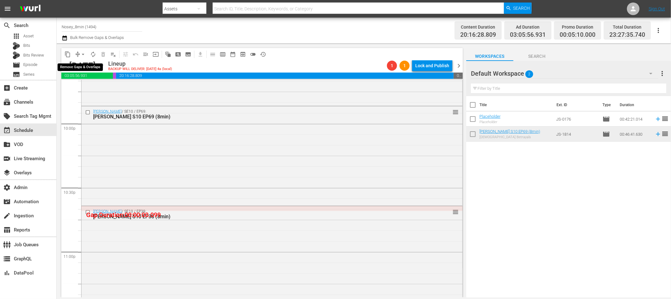
click at [83, 54] on span "arrow_drop_down" at bounding box center [83, 54] width 6 height 6
click at [88, 77] on li "Align to First Episode" at bounding box center [83, 77] width 66 height 10
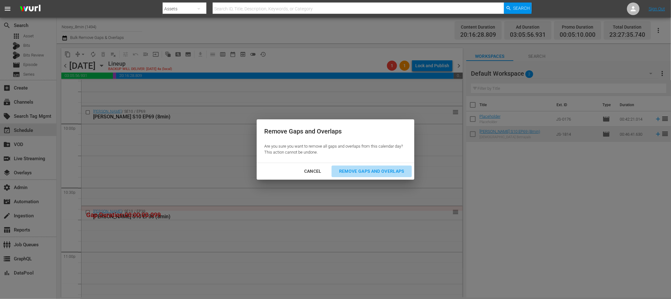
drag, startPoint x: 387, startPoint y: 172, endPoint x: 411, endPoint y: 199, distance: 36.3
click at [387, 172] on div "Remove Gaps and Overlaps" at bounding box center [371, 172] width 75 height 8
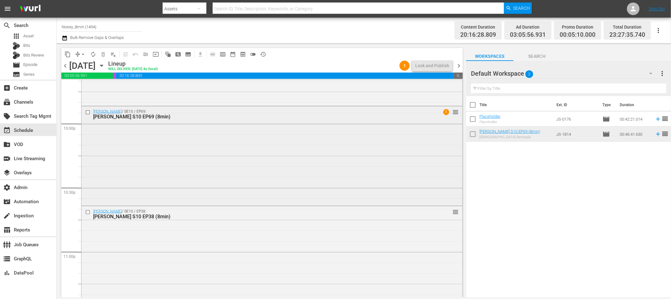
click at [391, 190] on div "Jerry Springer / SE10 / EP69: Jerry Springer S10 EP69 (8min) 1 reorder" at bounding box center [271, 156] width 381 height 98
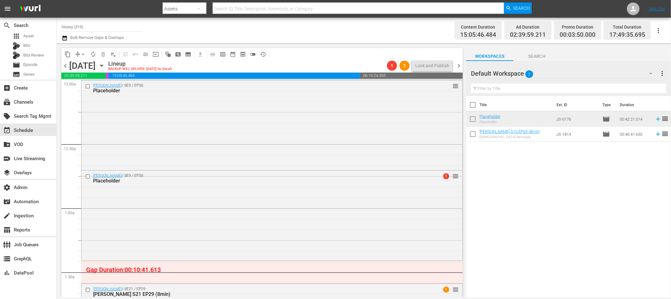
click at [334, 206] on div "[PERSON_NAME] / SE9 / EP30: Placeholder 1 reorder" at bounding box center [271, 215] width 381 height 89
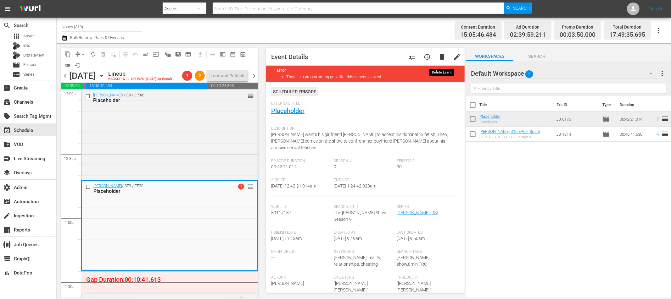
click at [441, 55] on span "delete" at bounding box center [442, 57] width 8 height 8
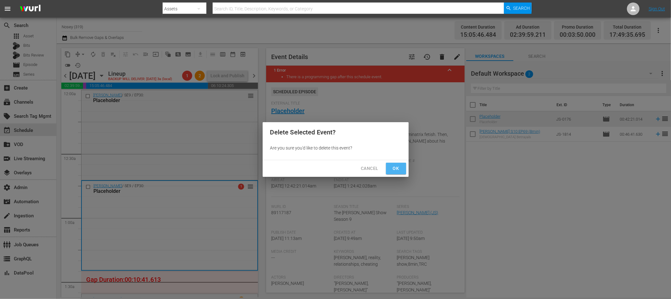
click at [395, 168] on span "Ok" at bounding box center [396, 169] width 10 height 8
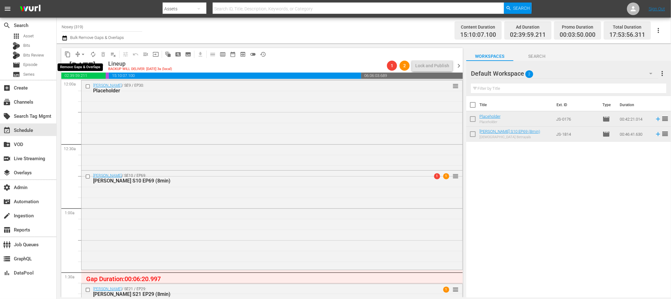
click at [82, 54] on span "arrow_drop_down" at bounding box center [83, 54] width 6 height 6
click at [87, 76] on li "Align to First Episode" at bounding box center [83, 77] width 52 height 10
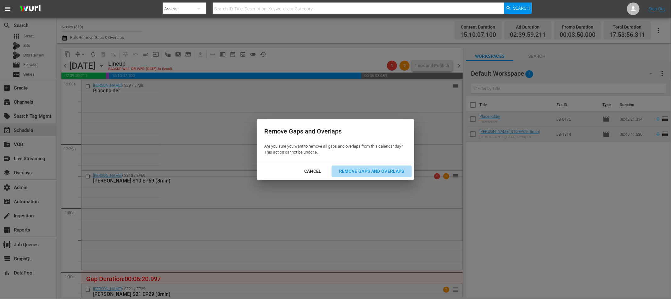
click at [377, 171] on div "Remove Gaps and Overlaps" at bounding box center [371, 172] width 75 height 8
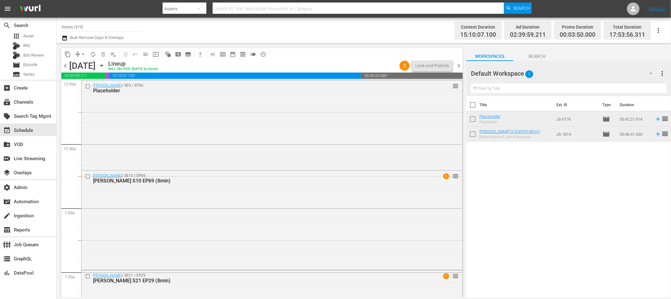
click at [309, 144] on div "Jerry Springer / SE9 / EP30: Placeholder reorder" at bounding box center [271, 125] width 381 height 89
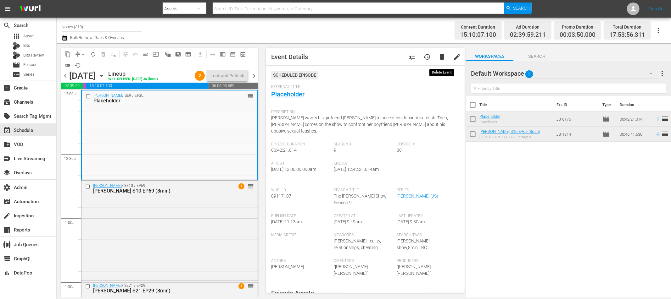
click at [441, 56] on span "delete" at bounding box center [442, 57] width 8 height 8
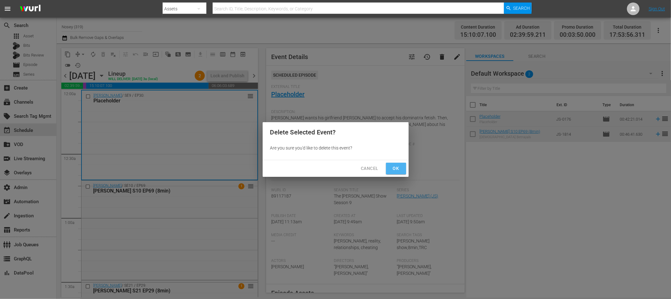
drag, startPoint x: 398, startPoint y: 169, endPoint x: 401, endPoint y: 171, distance: 3.4
click at [398, 169] on span "Ok" at bounding box center [396, 169] width 10 height 8
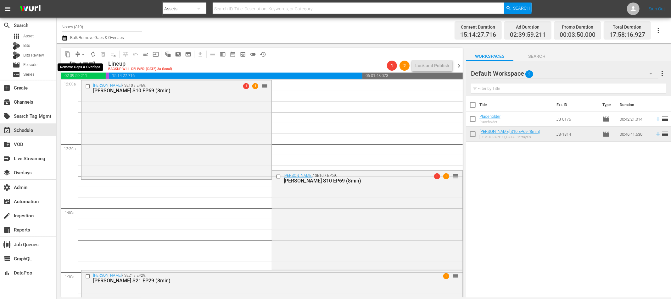
click at [81, 53] on span "arrow_drop_down" at bounding box center [83, 54] width 6 height 6
click at [86, 67] on li "Align to Midnight" at bounding box center [83, 67] width 52 height 10
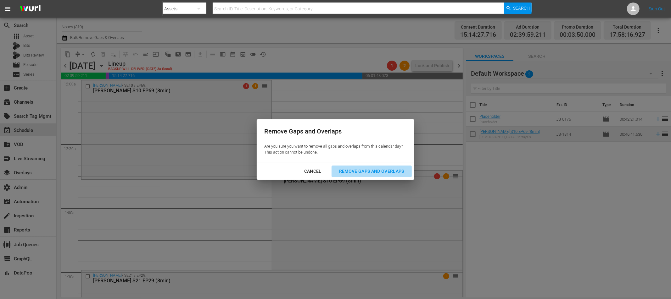
click at [376, 173] on div "Remove Gaps and Overlaps" at bounding box center [371, 172] width 75 height 8
